Goal: Information Seeking & Learning: Learn about a topic

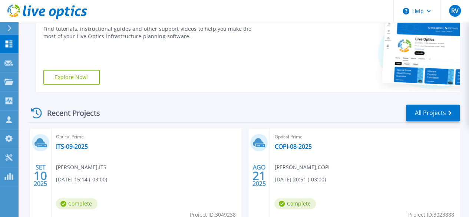
scroll to position [190, 0]
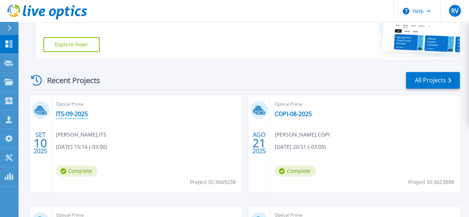
click at [75, 114] on link "ITS-09-2025" at bounding box center [72, 113] width 32 height 7
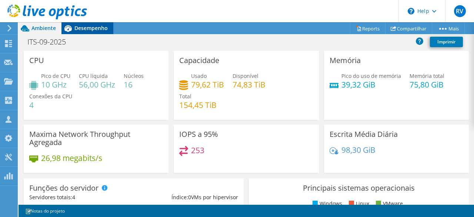
click at [91, 27] on span "Desempenho" at bounding box center [90, 27] width 33 height 7
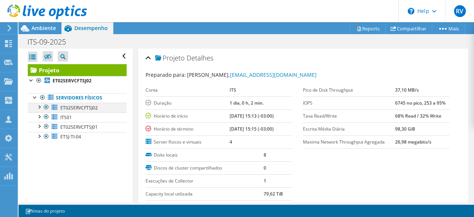
click at [40, 107] on div at bounding box center [38, 106] width 7 height 7
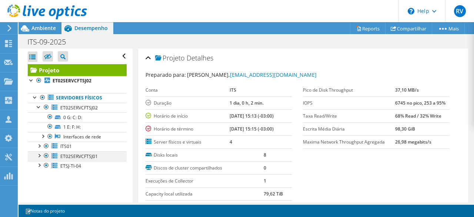
click at [37, 156] on div at bounding box center [38, 154] width 7 height 7
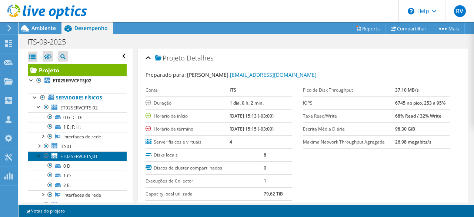
click at [84, 158] on link "ET02SERVCFTSJ01" at bounding box center [77, 156] width 99 height 10
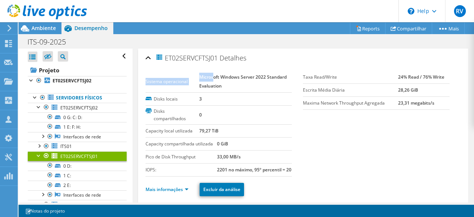
drag, startPoint x: 290, startPoint y: 77, endPoint x: 225, endPoint y: 84, distance: 66.3
click at [213, 77] on div "Sistema operacional Microsoft Windows Server 2022 Standard Evaluation Disks loc…" at bounding box center [225, 104] width 158 height 67
click at [230, 87] on td "Microsoft Windows Server 2022 Standard Evaluation" at bounding box center [245, 82] width 93 height 22
click at [212, 82] on td "Microsoft Windows Server 2022 Standard Evaluation" at bounding box center [245, 82] width 93 height 22
click at [332, 136] on section "Sistema operacional Microsoft Windows Server 2022 Standard Evaluation Disks loc…" at bounding box center [304, 124] width 316 height 106
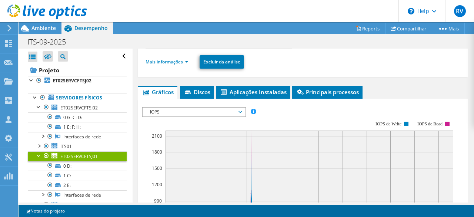
scroll to position [134, 0]
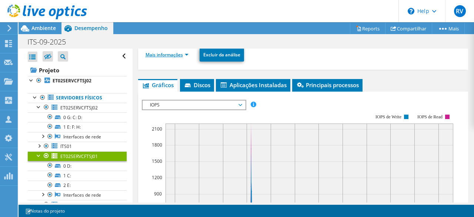
click at [184, 58] on link "Mais informações" at bounding box center [167, 54] width 43 height 6
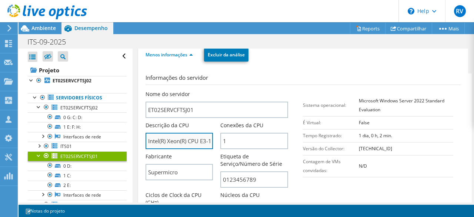
click at [154, 149] on input "Intel(R) Xeon(R) CPU E3-1241 v3 @ 3.50GHz" at bounding box center [180, 141] width 68 height 16
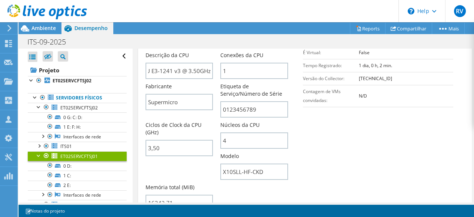
scroll to position [0, 0]
click at [344, 158] on section "Informações do servidor Nome do servidor ET02SERVCFTSJ01 Descrição da CPU Intel…" at bounding box center [305, 108] width 319 height 211
click at [332, 172] on section "Informações do servidor Nome do servidor ET02SERVCFTSJ01 Descrição da CPU Intel…" at bounding box center [305, 108] width 319 height 211
click at [407, 125] on section "Informações do servidor Nome do servidor ET02SERVCFTSJ01 Descrição da CPU Intel…" at bounding box center [305, 108] width 319 height 211
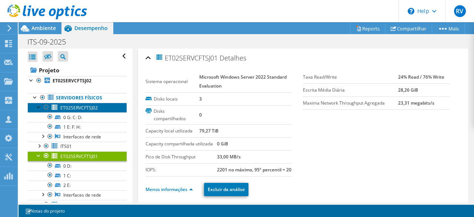
click at [79, 110] on link "ET02SERVCFTSJ02" at bounding box center [77, 108] width 99 height 10
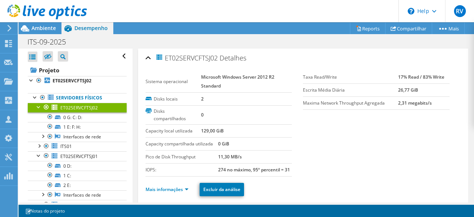
click at [269, 108] on td "0" at bounding box center [246, 114] width 91 height 19
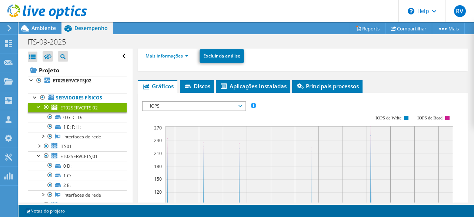
scroll to position [63, 0]
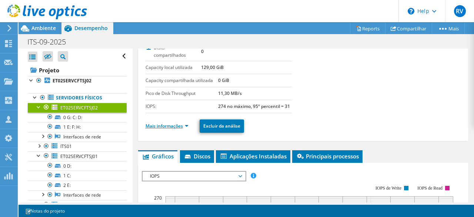
click at [187, 127] on link "Mais informações" at bounding box center [167, 126] width 43 height 6
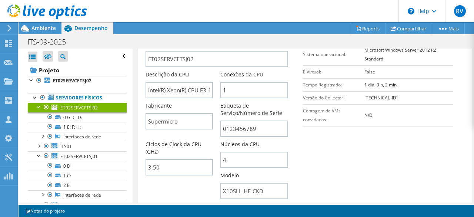
scroll to position [198, 0]
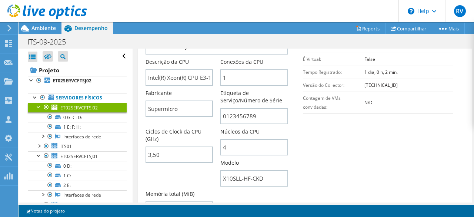
click at [179, 172] on div "Nome do servidor ET02SERVCFTSJ02 Descrição da CPU Intel(R) Xeon(R) CPU E3-1241 …" at bounding box center [225, 124] width 158 height 194
drag, startPoint x: 259, startPoint y: 116, endPoint x: 186, endPoint y: 120, distance: 73.1
click at [186, 120] on div "Nome do servidor ET02SERVCFTSJ02 Descrição da CPU Intel(R) Xeon(R) CPU E3-1241 …" at bounding box center [225, 124] width 158 height 194
drag, startPoint x: 164, startPoint y: 74, endPoint x: 252, endPoint y: 82, distance: 88.5
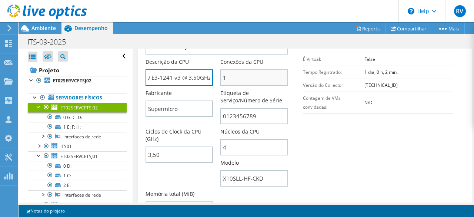
click at [252, 27] on div "Nome do servidor ET02SERVCFTSJ02 Descrição da CPU Intel(R) Xeon(R) CPU E3-1241 …" at bounding box center [221, 27] width 150 height 0
click at [350, 149] on section "Informações do servidor Nome do servidor ET02SERVCFTSJ02 Descrição da CPU Intel…" at bounding box center [305, 115] width 319 height 211
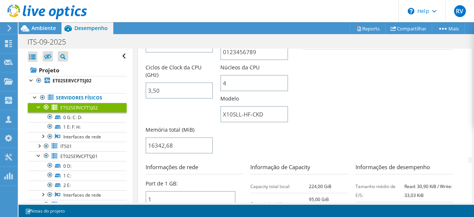
scroll to position [269, 0]
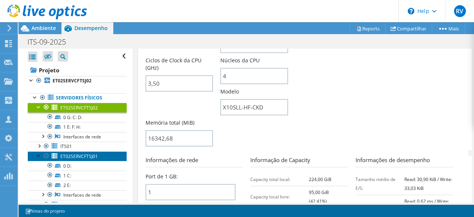
click at [89, 153] on span "ET02SERVCFTSJ01" at bounding box center [78, 156] width 37 height 6
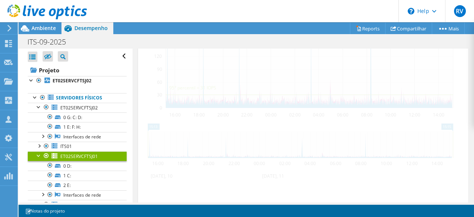
scroll to position [280, 0]
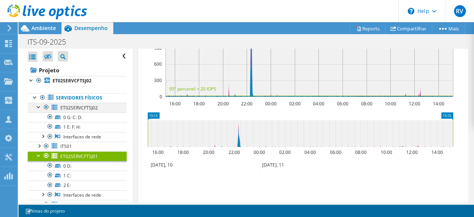
click at [40, 107] on div at bounding box center [38, 106] width 7 height 7
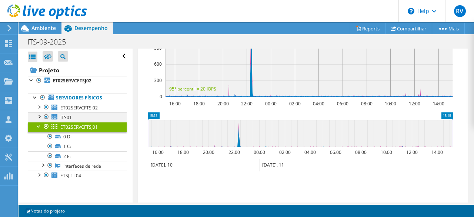
click at [39, 118] on div at bounding box center [38, 115] width 7 height 7
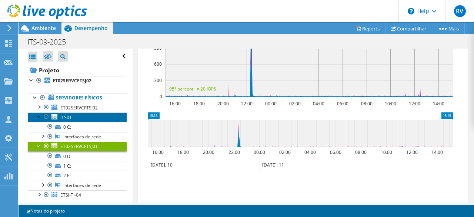
click at [75, 118] on link "ITS01" at bounding box center [77, 117] width 99 height 10
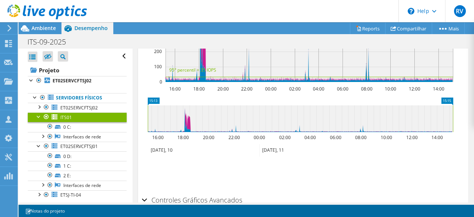
scroll to position [265, 0]
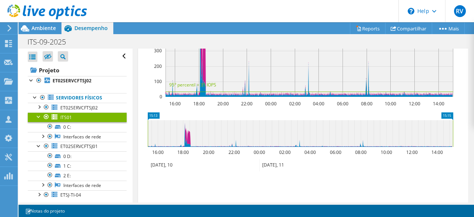
click at [274, 133] on icon "15:13 15:15 16:00 18:00 20:00 22:00 00:00 02:00 04:00 06:00 08:00 10:00 12:00 1…" at bounding box center [300, 141] width 317 height 59
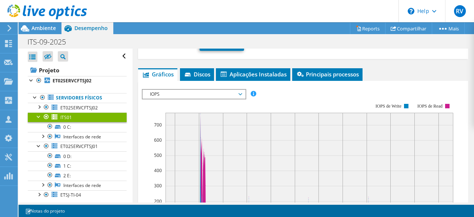
scroll to position [0, 0]
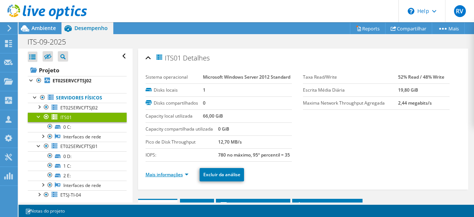
click at [186, 177] on link "Mais informações" at bounding box center [167, 174] width 43 height 6
click at [215, 146] on label "Pico de Disk Throughput" at bounding box center [182, 141] width 73 height 7
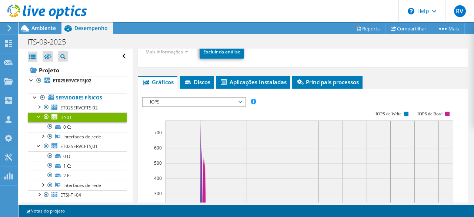
scroll to position [134, 0]
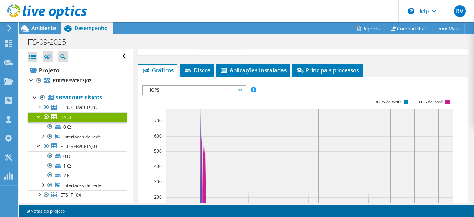
click at [187, 43] on link "Mais informações" at bounding box center [167, 40] width 43 height 6
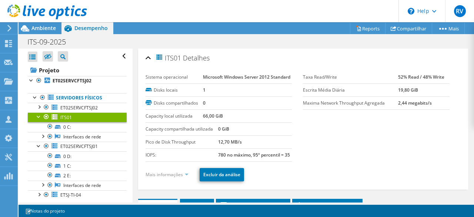
click at [193, 96] on td "Disks locais" at bounding box center [174, 89] width 57 height 13
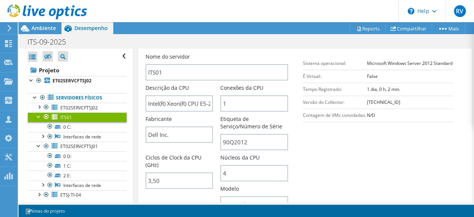
scroll to position [163, 0]
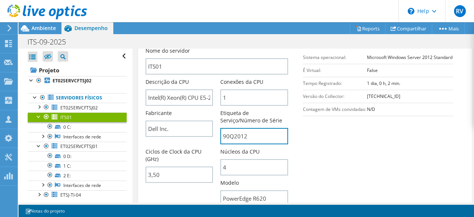
drag, startPoint x: 256, startPoint y: 149, endPoint x: 192, endPoint y: 153, distance: 64.9
click at [192, 47] on div "Nome do servidor ITS01 Descrição da CPU Intel(R) Xeon(R) CPU E5-2637 v2 @ 3.50G…" at bounding box center [221, 47] width 150 height 0
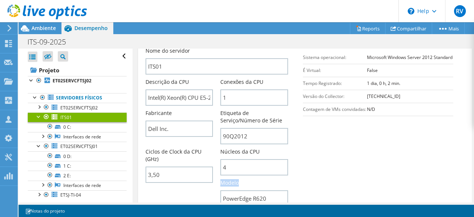
click at [267, 47] on div "Nome do servidor ITS01 Descrição da CPU Intel(R) Xeon(R) CPU E5-2637 v2 @ 3.50G…" at bounding box center [221, 47] width 150 height 0
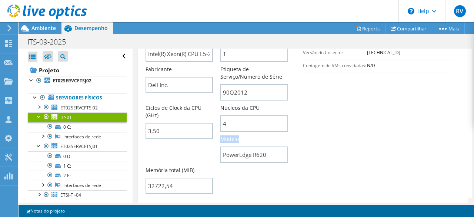
scroll to position [207, 0]
drag, startPoint x: 267, startPoint y: 167, endPoint x: 195, endPoint y: 170, distance: 72.7
click at [195, 170] on div "Nome do servidor ITS01 Descrição da CPU Intel(R) Xeon(R) CPU E5-2637 v2 @ 3.50G…" at bounding box center [225, 100] width 158 height 194
click at [327, 139] on section "Informações do servidor Nome do servidor ITS01 Descrição da CPU Intel(R) Xeon(R…" at bounding box center [305, 91] width 319 height 211
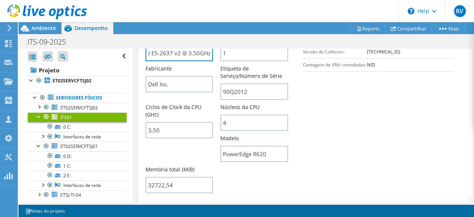
drag, startPoint x: 147, startPoint y: 66, endPoint x: 309, endPoint y: 111, distance: 167.7
click at [309, 111] on section "Informações do servidor Nome do servidor ITS01 Descrição da CPU Intel(R) Xeon(R…" at bounding box center [305, 91] width 319 height 211
click at [371, 160] on section "Informações do servidor Nome do servidor ITS01 Descrição da CPU Intel(R) Xeon(R…" at bounding box center [305, 91] width 319 height 211
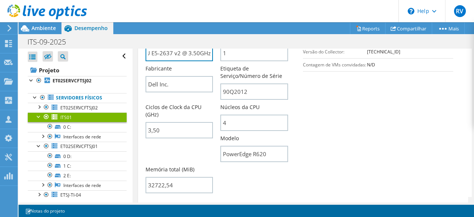
drag, startPoint x: 146, startPoint y: 65, endPoint x: 305, endPoint y: 90, distance: 160.5
click at [305, 90] on section "Informações do servidor Nome do servidor ITS01 Descrição da CPU Intel(R) Xeon(R…" at bounding box center [305, 91] width 319 height 211
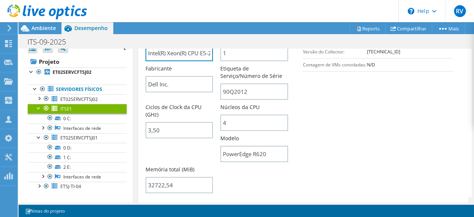
scroll to position [12, 0]
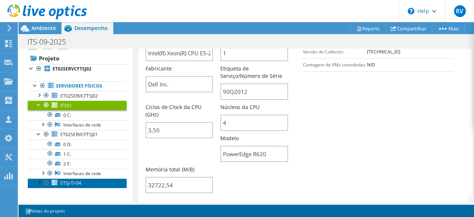
click at [69, 184] on link "ETSJ-TI-04" at bounding box center [77, 183] width 99 height 10
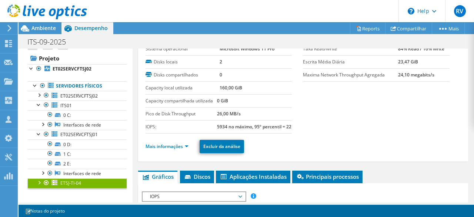
scroll to position [2, 0]
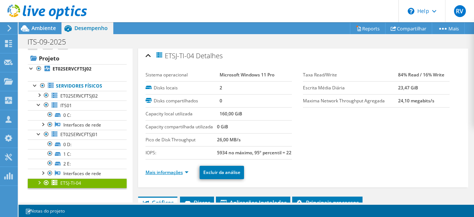
click at [182, 175] on link "Mais informações" at bounding box center [167, 172] width 43 height 6
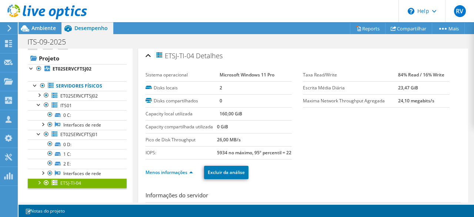
click at [196, 130] on label "Capacity compartilhada utilizada" at bounding box center [182, 126] width 72 height 7
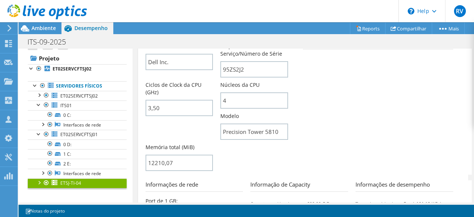
scroll to position [232, 0]
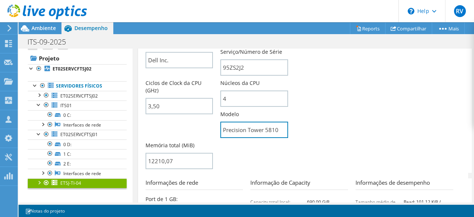
drag, startPoint x: 222, startPoint y: 144, endPoint x: 308, endPoint y: 157, distance: 87.2
click at [308, 157] on section "Informações do servidor Nome do servidor ETSJ-TI-04 Descrição da CPU Intel(R) X…" at bounding box center [305, 66] width 319 height 211
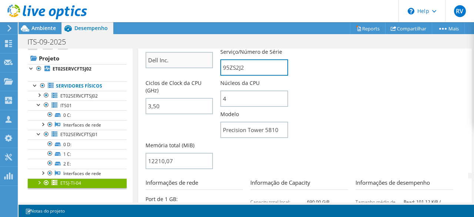
drag, startPoint x: 245, startPoint y: 80, endPoint x: 186, endPoint y: 77, distance: 58.9
click at [328, 80] on section "Informações do servidor Nome do servidor ETSJ-TI-04 Descrição da CPU Intel(R) X…" at bounding box center [305, 66] width 319 height 211
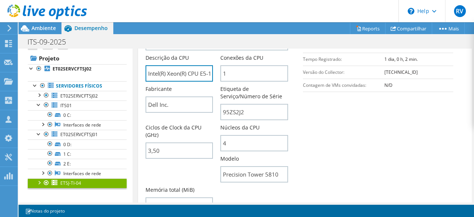
scroll to position [0, 50]
drag, startPoint x: 148, startPoint y: 87, endPoint x: 340, endPoint y: 134, distance: 198.5
click at [340, 134] on section "Informações do servidor Nome do servidor ETSJ-TI-04 Descrição da CPU Intel(R) X…" at bounding box center [305, 111] width 319 height 211
click at [406, 158] on section "Informações do servidor Nome do servidor ETSJ-TI-04 Descrição da CPU Intel(R) X…" at bounding box center [305, 111] width 319 height 211
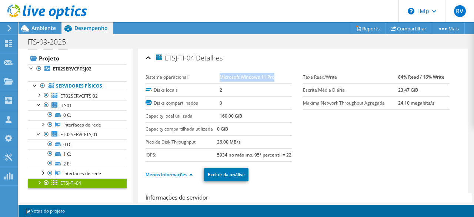
drag, startPoint x: 218, startPoint y: 76, endPoint x: 279, endPoint y: 77, distance: 61.5
click at [279, 77] on td "Microsoft Windows 11 Pro" at bounding box center [256, 77] width 72 height 13
copy b "Microsoft Windows 11 Pro"
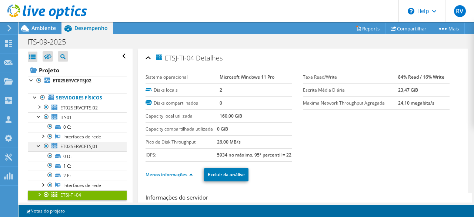
click at [37, 146] on div at bounding box center [38, 145] width 7 height 7
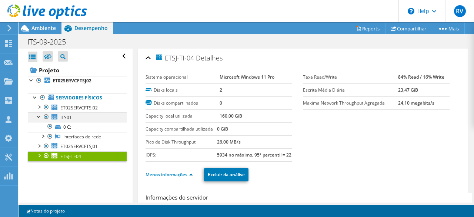
click at [38, 115] on div at bounding box center [38, 115] width 7 height 7
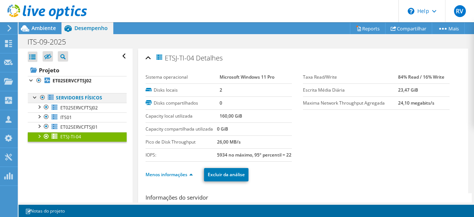
click at [36, 97] on div at bounding box center [34, 96] width 7 height 7
